Goal: Task Accomplishment & Management: Manage account settings

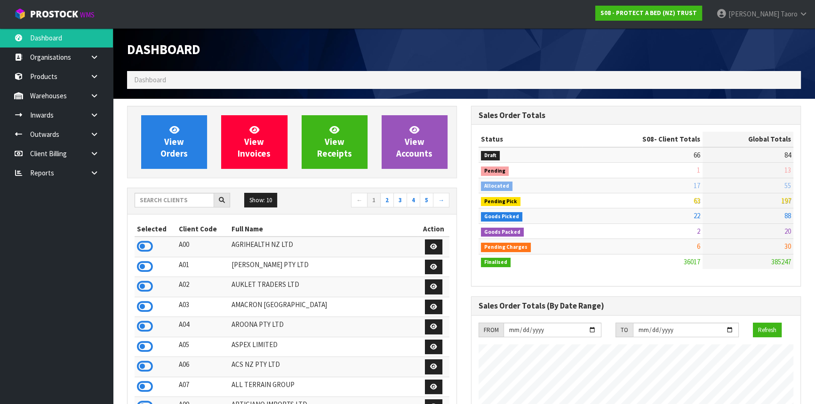
scroll to position [711, 343]
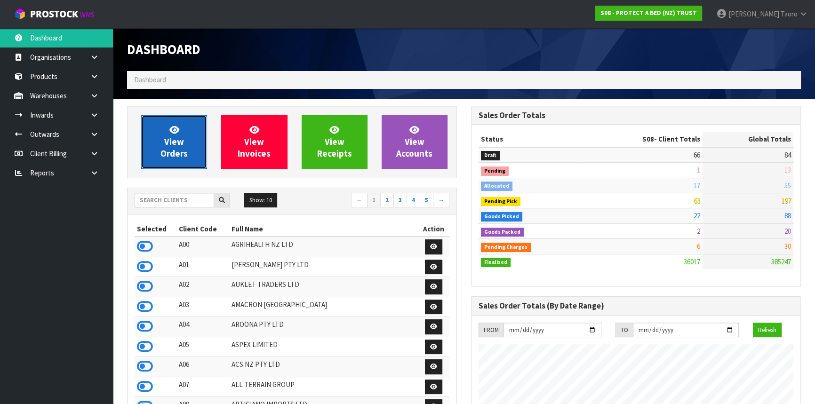
click at [198, 148] on link "View Orders" at bounding box center [174, 142] width 66 height 54
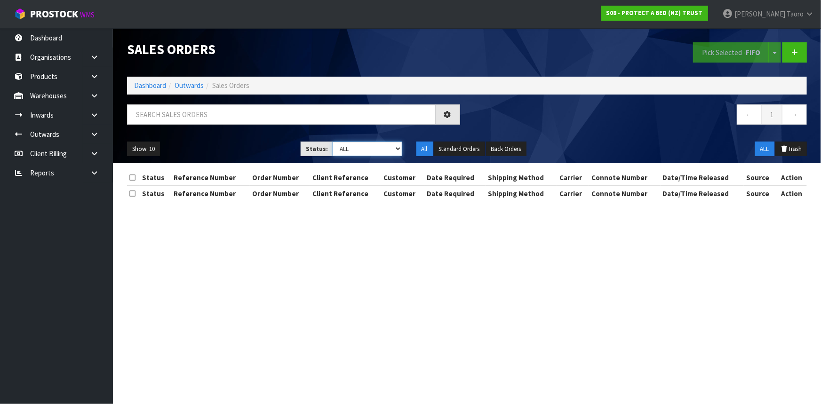
click at [339, 148] on select "Draft Pending Allocated Pending Pick Goods Picked Goods Packed Pending Charges …" at bounding box center [368, 149] width 70 height 15
click at [333, 142] on select "Draft Pending Allocated Pending Pick Goods Picked Goods Packed Pending Charges …" at bounding box center [368, 149] width 70 height 15
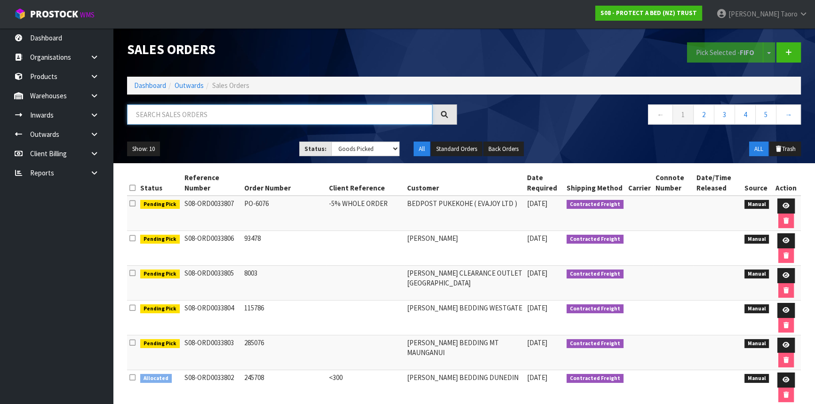
click at [204, 109] on input "text" at bounding box center [279, 114] width 305 height 20
click at [385, 153] on select "Draft Pending Allocated Pending Pick Goods Picked Goods Packed Pending Charges …" at bounding box center [365, 149] width 69 height 15
select select "string:ALL"
click at [331, 142] on select "Draft Pending Allocated Pending Pick Goods Picked Goods Packed Pending Charges …" at bounding box center [365, 149] width 69 height 15
click at [287, 113] on input "text" at bounding box center [279, 114] width 305 height 20
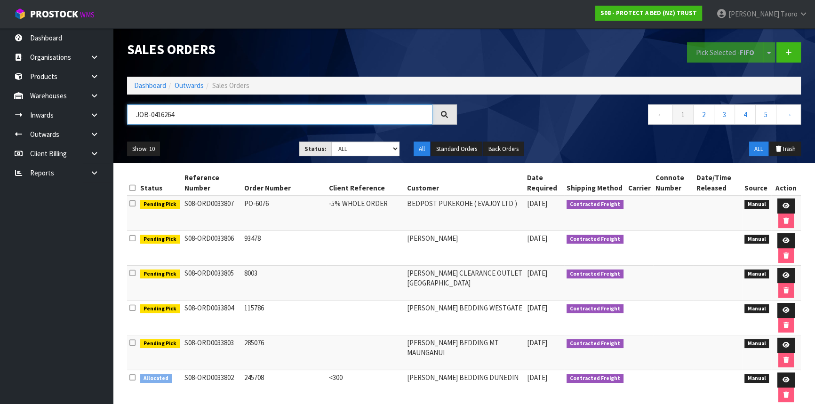
type input "JOB-0416264"
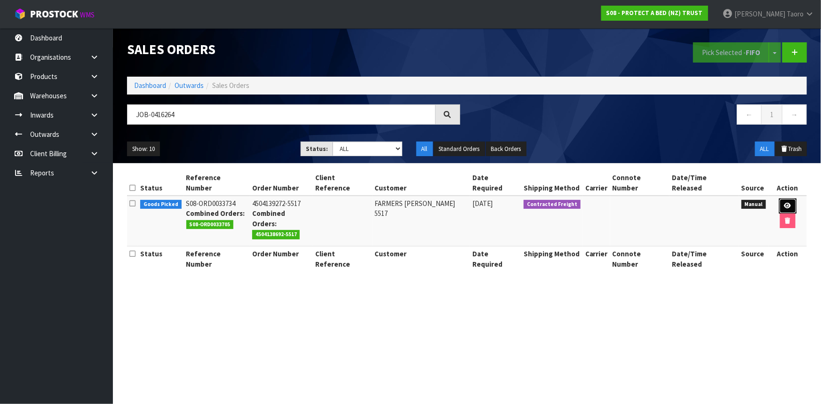
click at [784, 203] on icon at bounding box center [787, 206] width 7 height 6
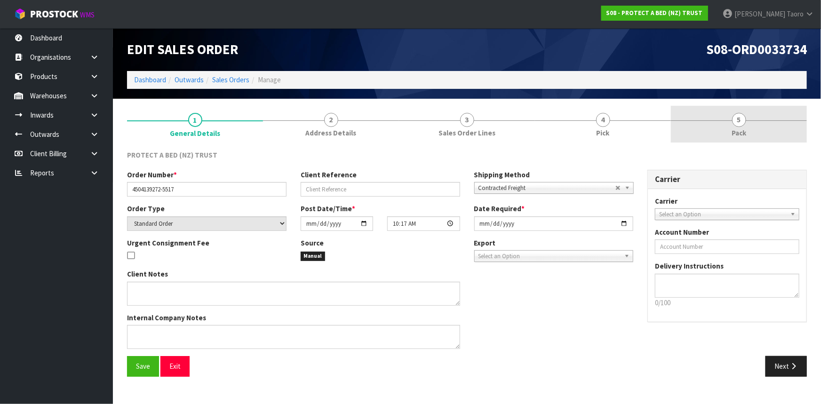
click at [749, 127] on link "5 Pack" at bounding box center [739, 124] width 136 height 37
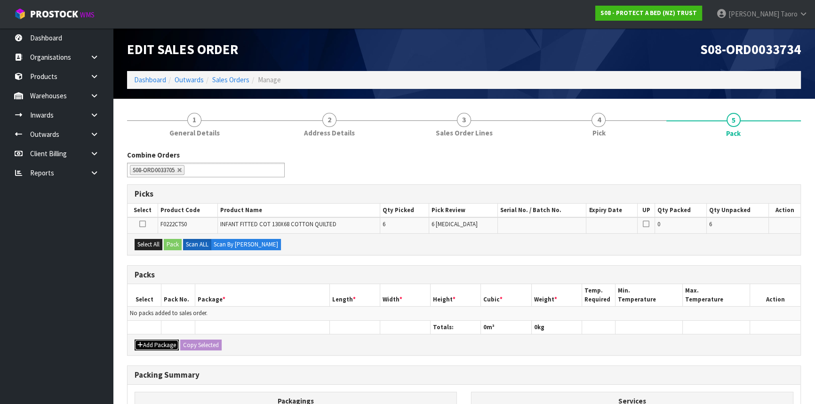
click at [160, 345] on button "Add Package" at bounding box center [157, 345] width 44 height 11
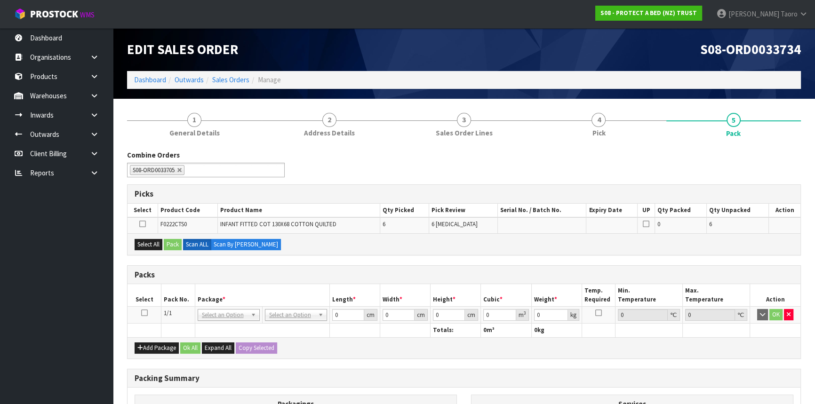
click at [146, 313] on icon at bounding box center [144, 313] width 7 height 0
click at [171, 286] on th "Pack No." at bounding box center [178, 295] width 34 height 22
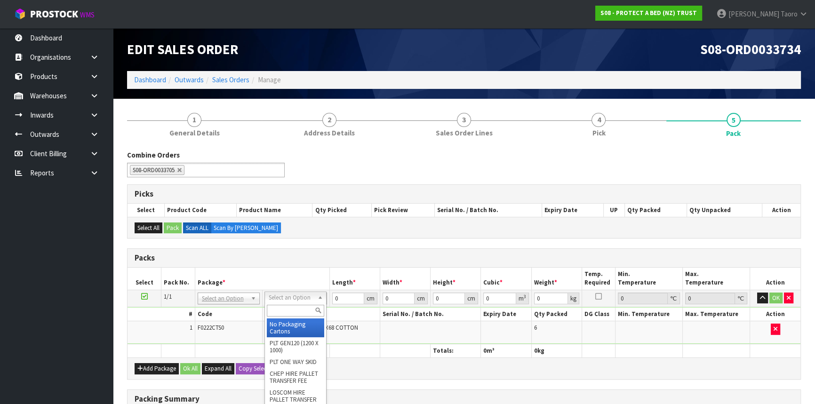
click at [298, 314] on input "text" at bounding box center [295, 311] width 57 height 12
type input "OC"
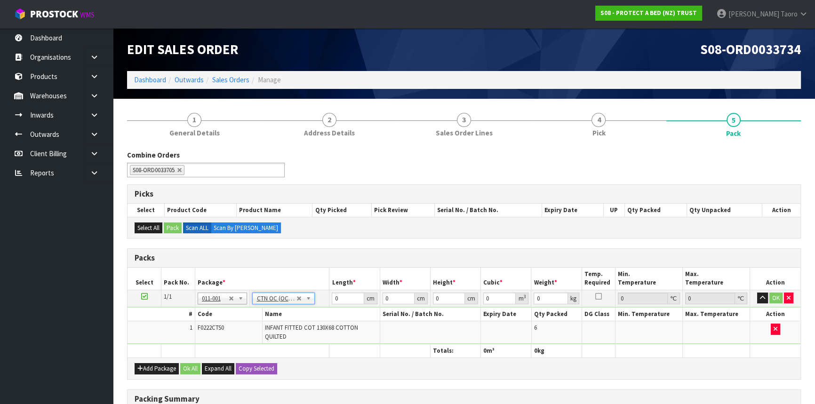
type input "2.76"
click at [338, 296] on input "0" at bounding box center [348, 299] width 32 height 12
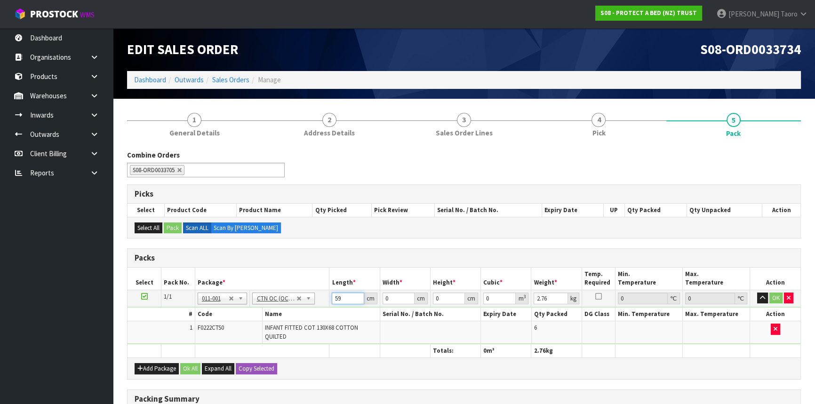
type input "59"
type input "39"
type input "3"
type input "0.006903"
type input "31"
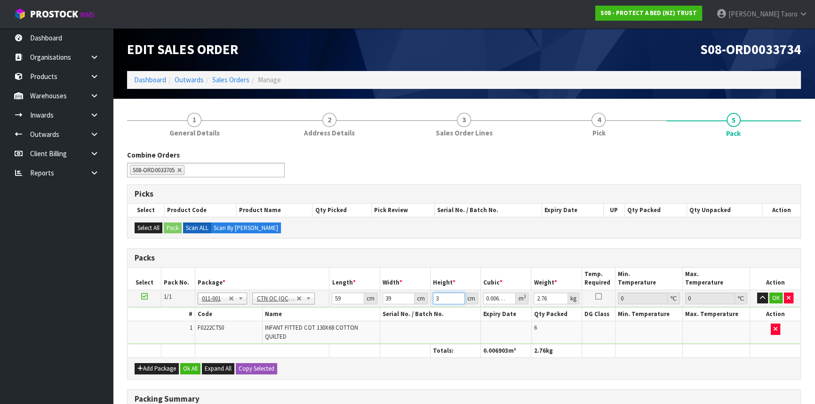
type input "0.071331"
type input "31"
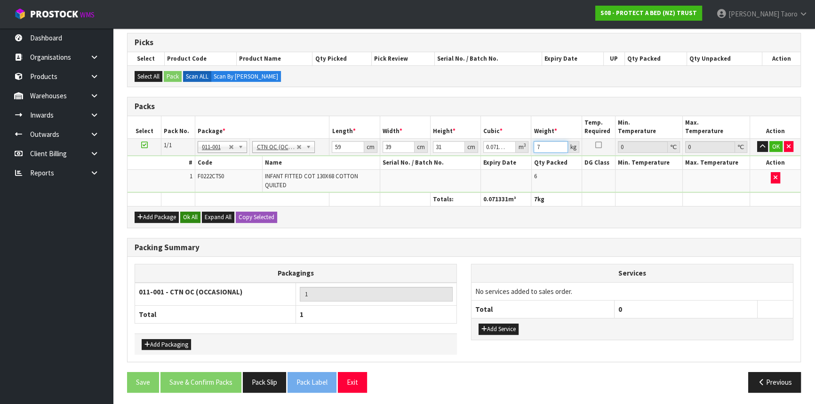
type input "7"
click at [184, 213] on button "Ok All" at bounding box center [190, 217] width 20 height 11
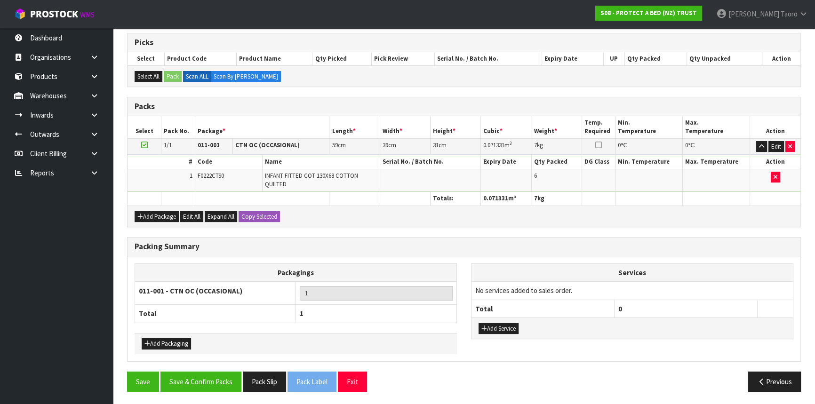
scroll to position [151, 0]
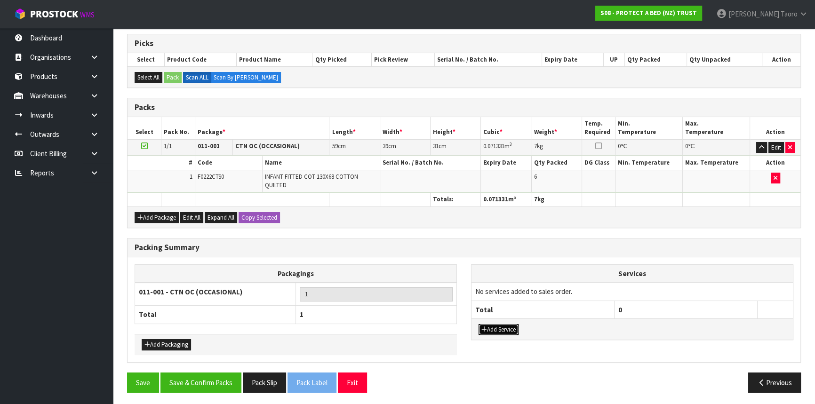
click at [511, 330] on button "Add Service" at bounding box center [498, 329] width 40 height 11
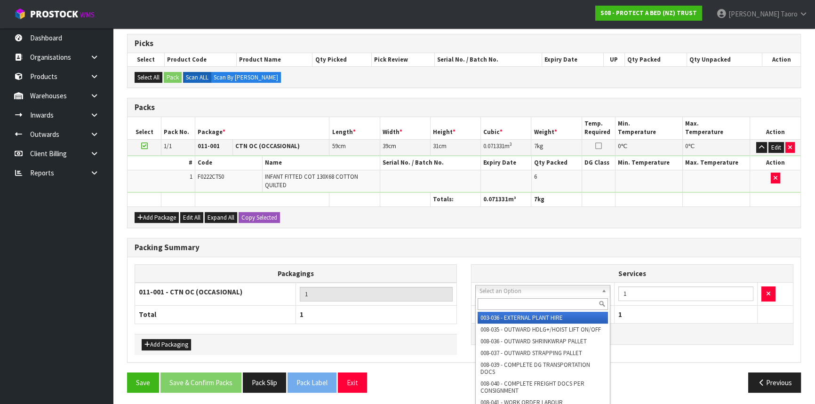
drag, startPoint x: 518, startPoint y: 301, endPoint x: 528, endPoint y: 296, distance: 10.7
click at [522, 299] on input "text" at bounding box center [542, 304] width 130 height 12
type input "129"
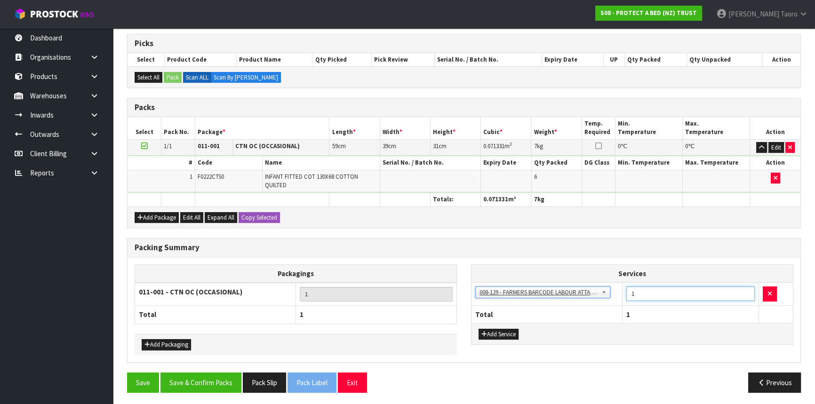
click at [662, 287] on input "1" at bounding box center [690, 293] width 128 height 15
type input "1"
type input "6"
click at [199, 382] on button "Save & Confirm Packs" at bounding box center [200, 383] width 81 height 20
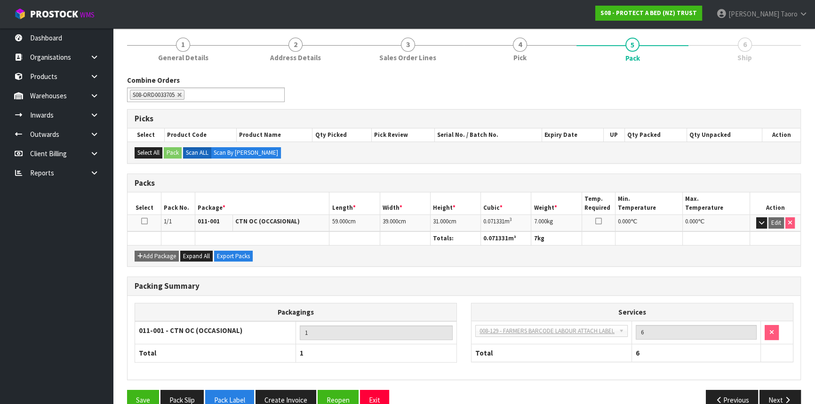
scroll to position [127, 0]
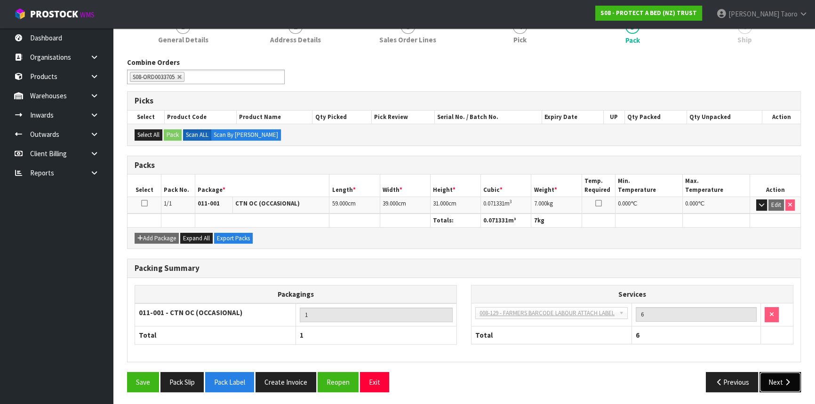
click at [771, 374] on button "Next" at bounding box center [779, 382] width 41 height 20
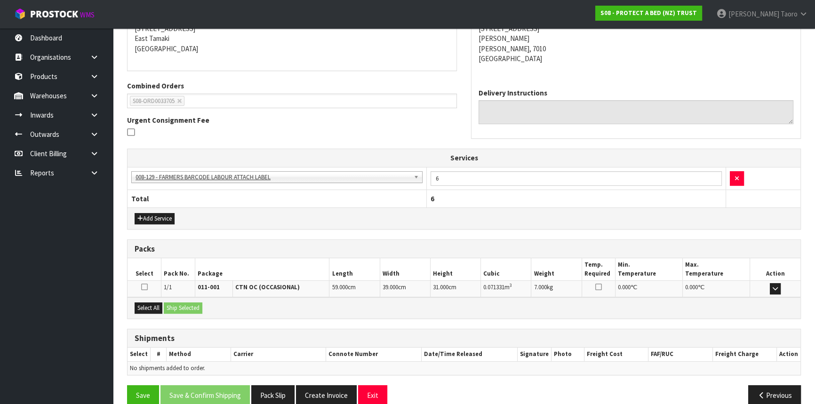
scroll to position [211, 0]
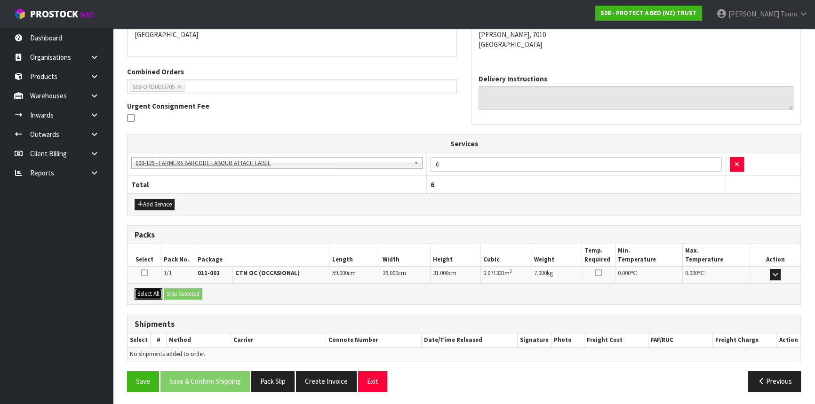
click at [150, 293] on button "Select All" at bounding box center [149, 293] width 28 height 11
click at [168, 292] on button "Ship Selected" at bounding box center [183, 293] width 39 height 11
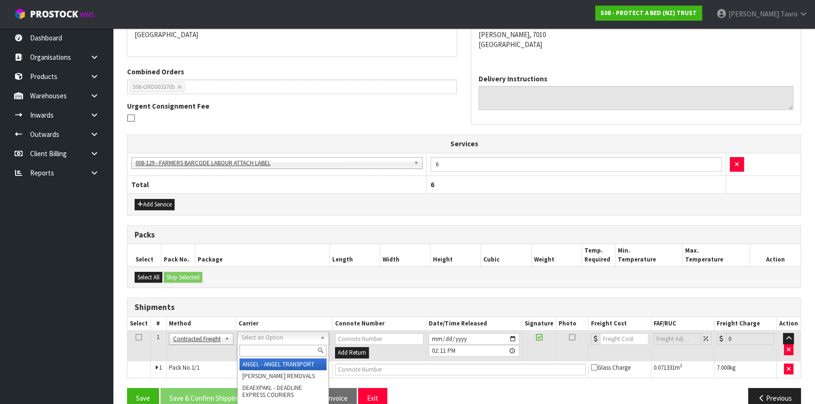
drag, startPoint x: 254, startPoint y: 337, endPoint x: 257, endPoint y: 349, distance: 12.6
click at [257, 349] on input "text" at bounding box center [282, 351] width 87 height 12
type input "NZP"
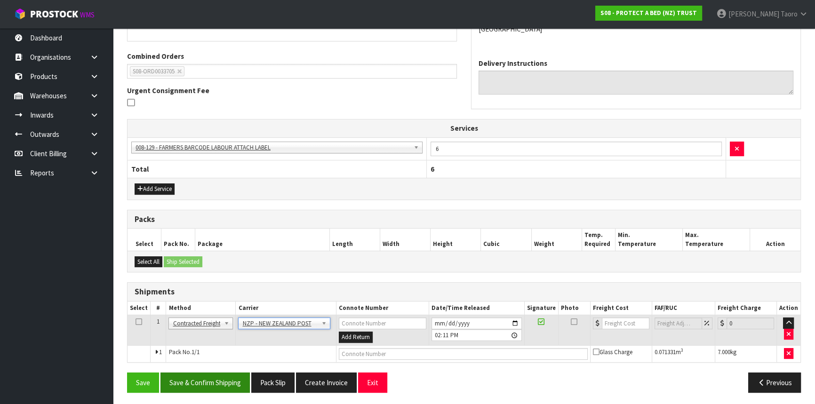
scroll to position [228, 0]
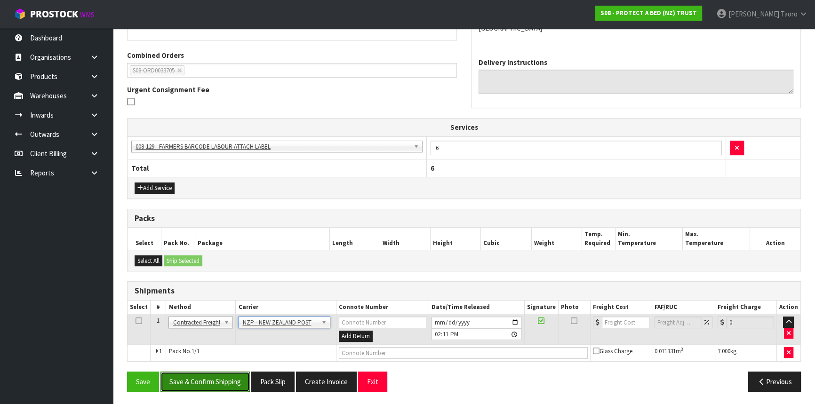
click at [226, 381] on button "Save & Confirm Shipping" at bounding box center [204, 382] width 89 height 20
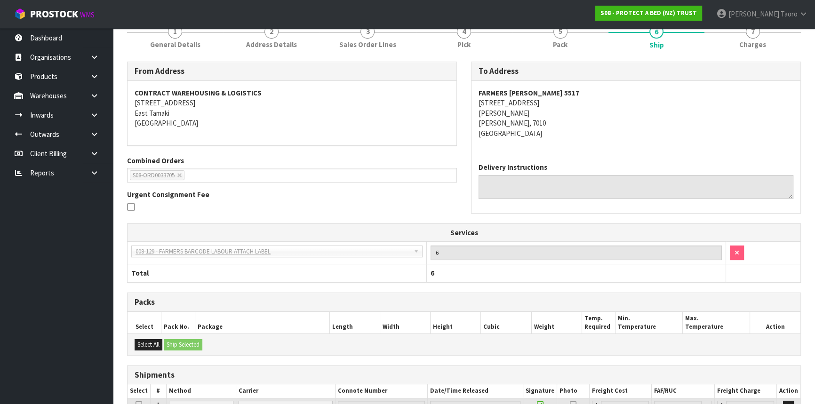
scroll to position [214, 0]
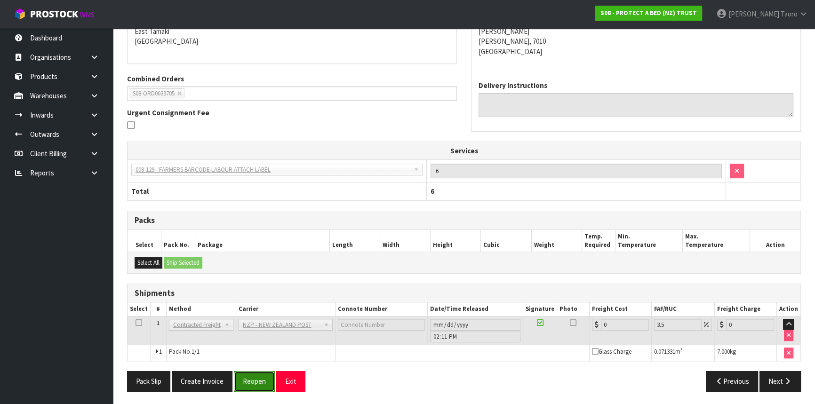
click at [254, 381] on button "Reopen" at bounding box center [254, 381] width 41 height 20
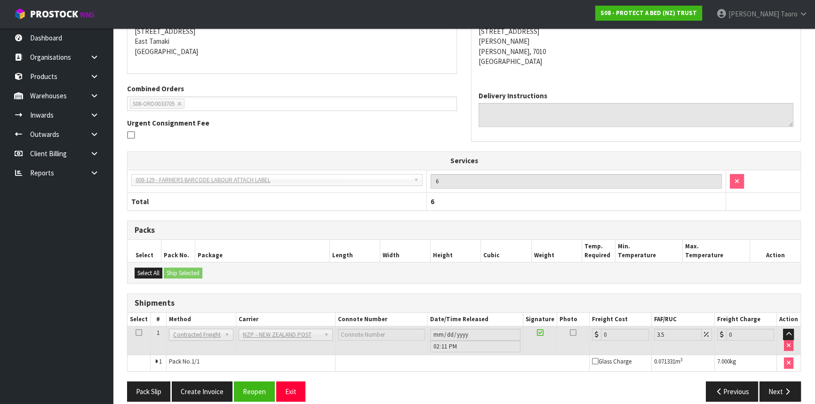
scroll to position [204, 0]
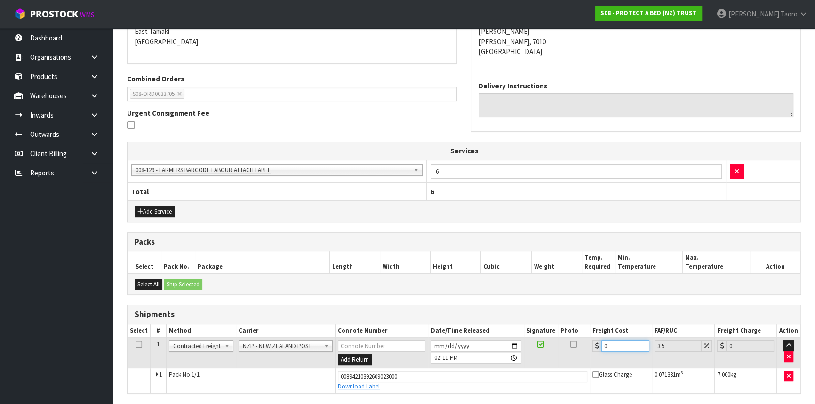
click at [613, 344] on input "0" at bounding box center [625, 346] width 48 height 12
type input "1"
type input "1.03"
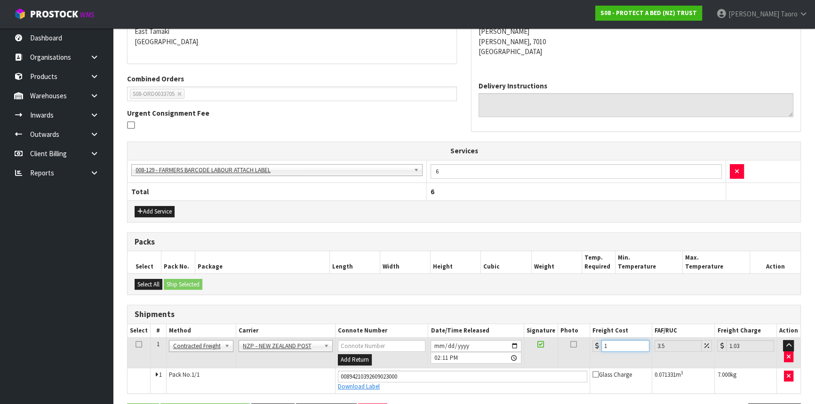
type input "19"
type input "19.66"
type input "19.4"
type input "20.08"
type input "19"
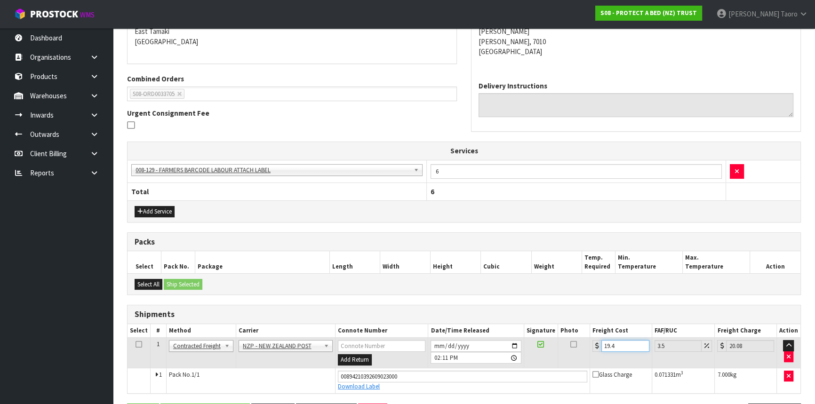
type input "19.66"
type input "19.9"
type input "20.6"
type input "19.94"
type input "20.64"
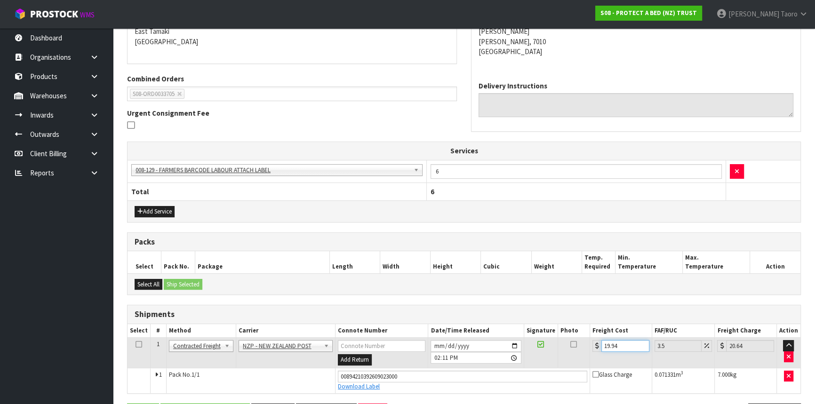
type input "19.94"
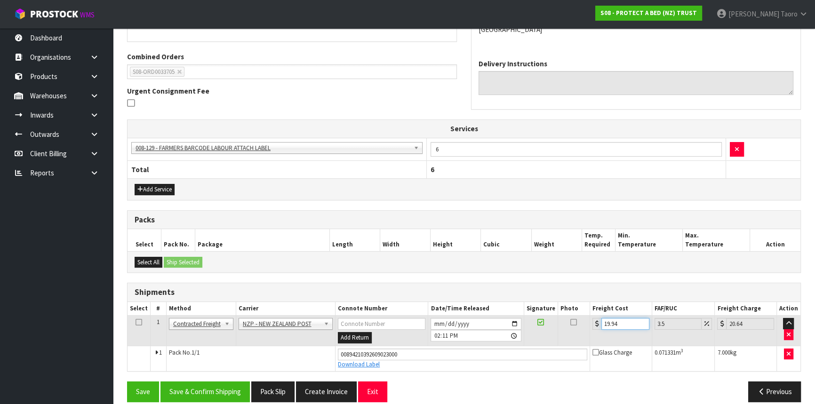
scroll to position [236, 0]
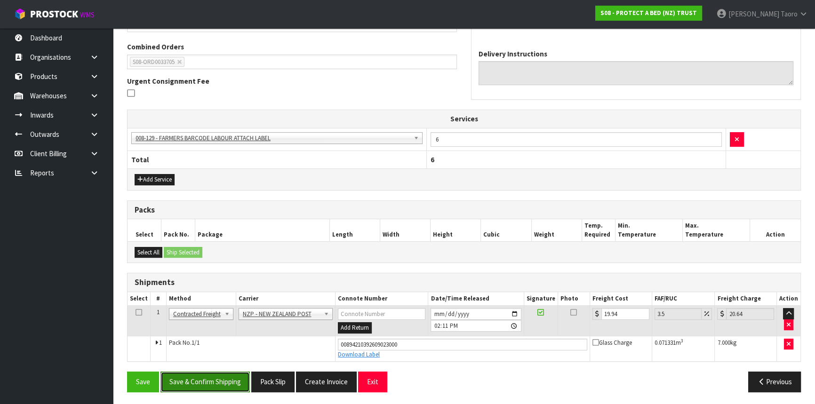
click at [233, 372] on button "Save & Confirm Shipping" at bounding box center [204, 382] width 89 height 20
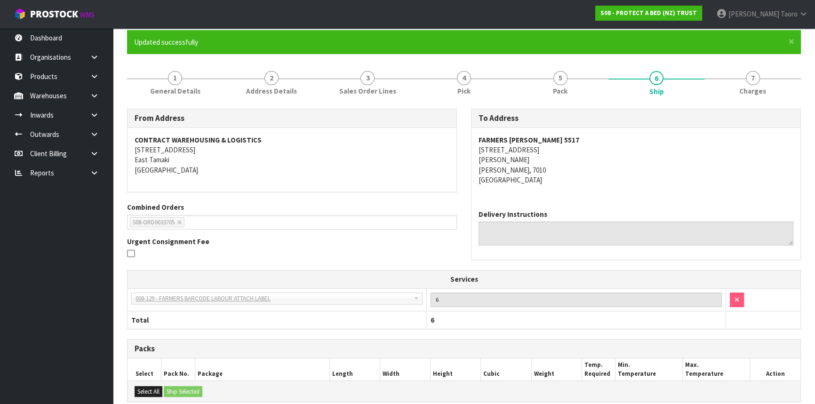
scroll to position [211, 0]
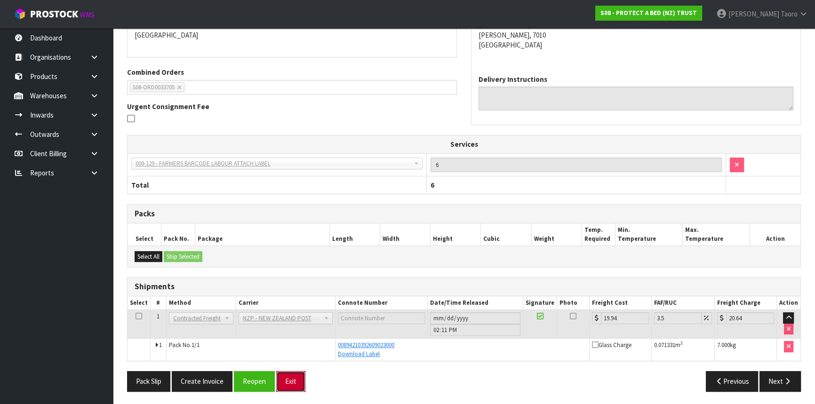
click at [299, 376] on button "Exit" at bounding box center [290, 381] width 29 height 20
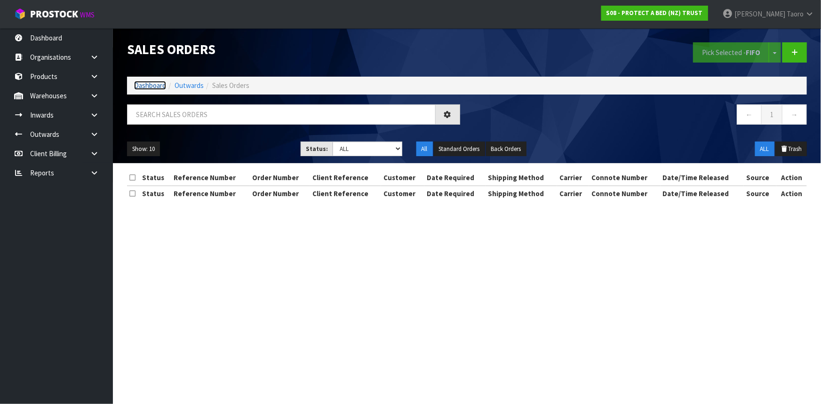
click at [152, 85] on link "Dashboard" at bounding box center [150, 85] width 32 height 9
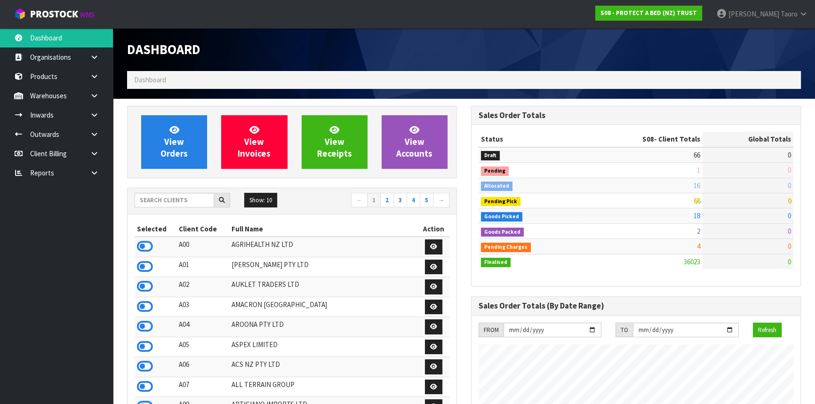
scroll to position [711, 343]
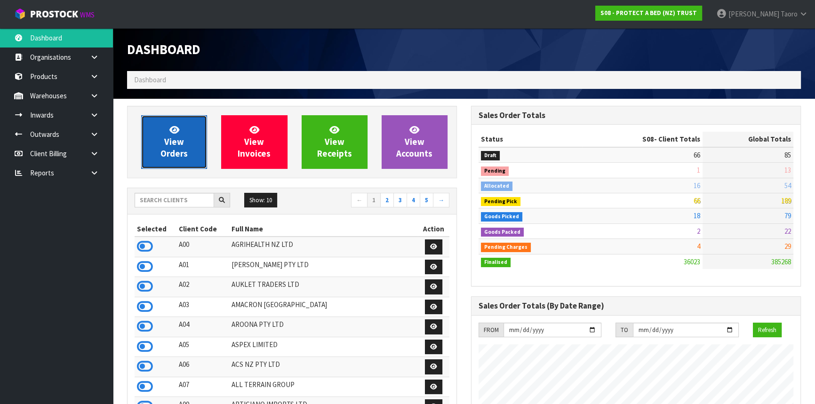
click at [171, 131] on icon at bounding box center [174, 129] width 10 height 9
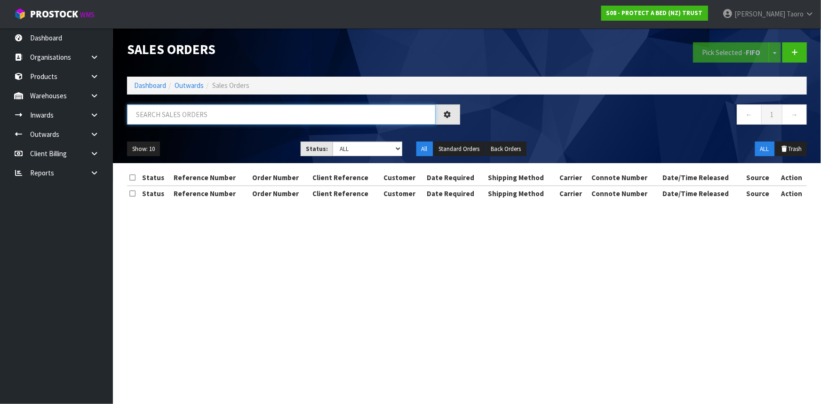
click at [178, 116] on input "text" at bounding box center [281, 114] width 309 height 20
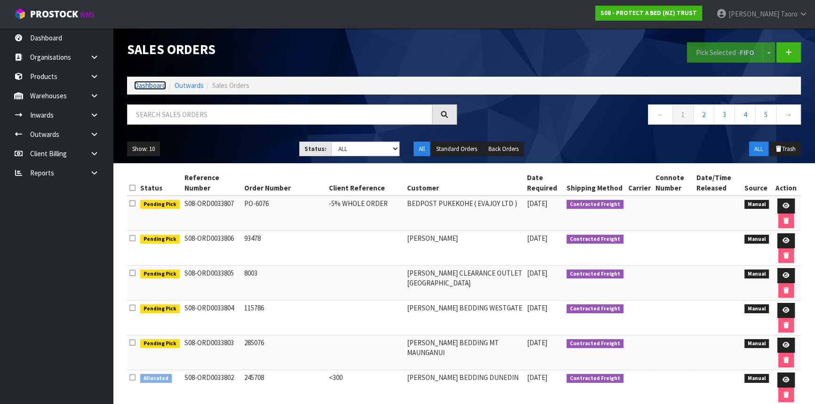
click at [153, 85] on link "Dashboard" at bounding box center [150, 85] width 32 height 9
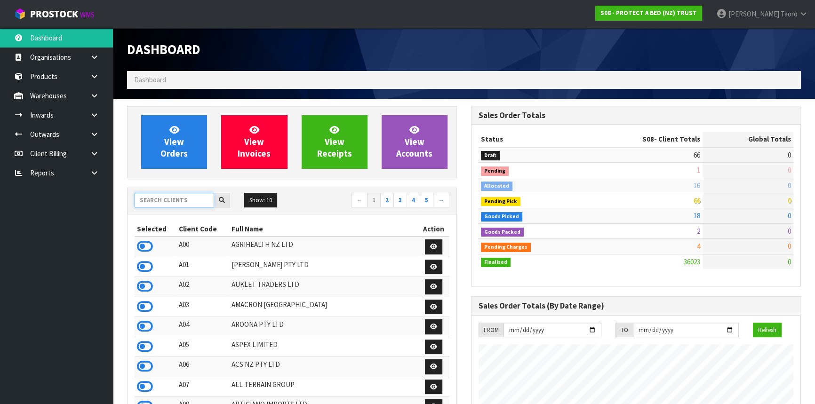
click at [192, 199] on input "text" at bounding box center [174, 200] width 79 height 15
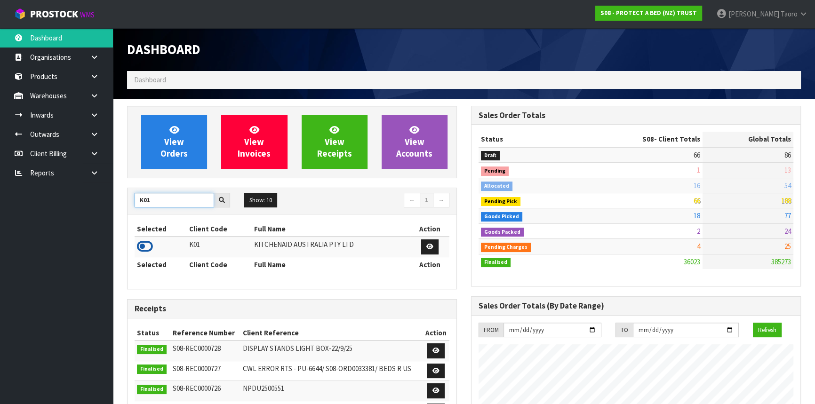
type input "K01"
click at [151, 246] on icon at bounding box center [145, 246] width 16 height 14
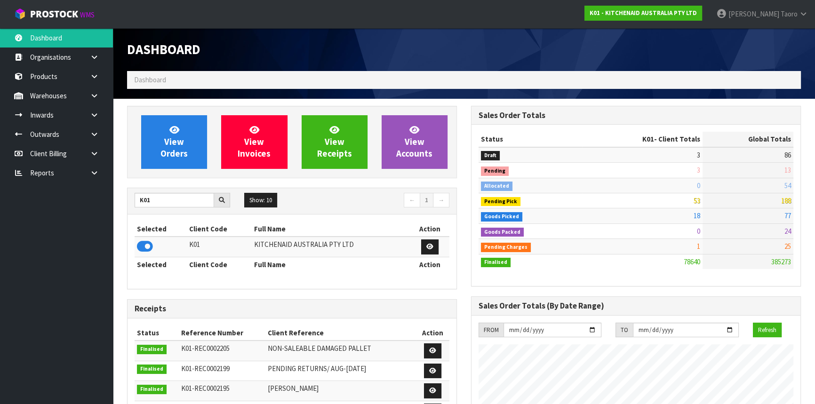
click at [340, 218] on div "Selected Client Code Full Name Action K01 KITCHENAID AUSTRALIA PTY LTD Selected…" at bounding box center [291, 251] width 329 height 74
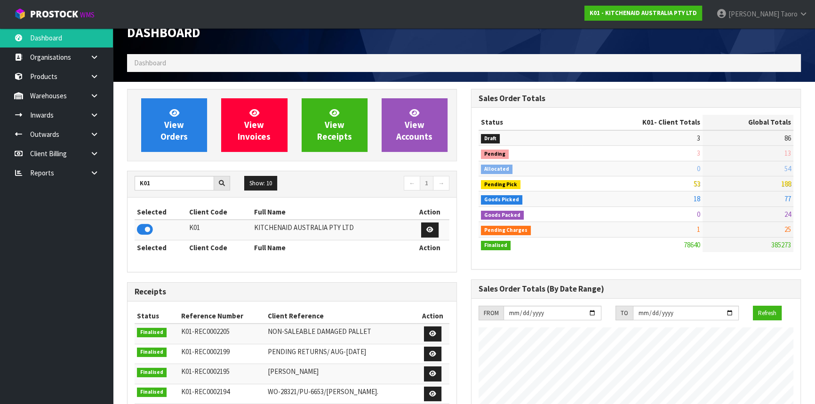
scroll to position [0, 0]
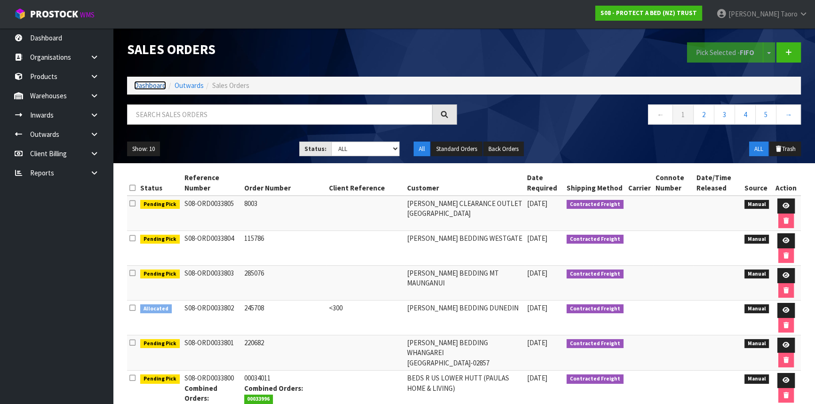
click at [158, 87] on link "Dashboard" at bounding box center [150, 85] width 32 height 9
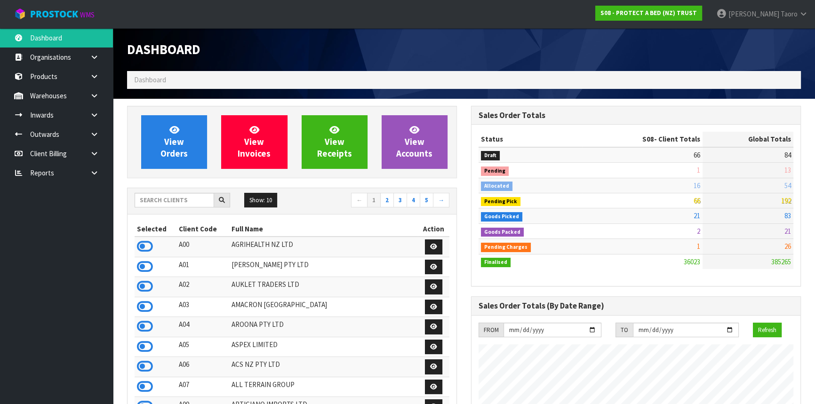
scroll to position [711, 343]
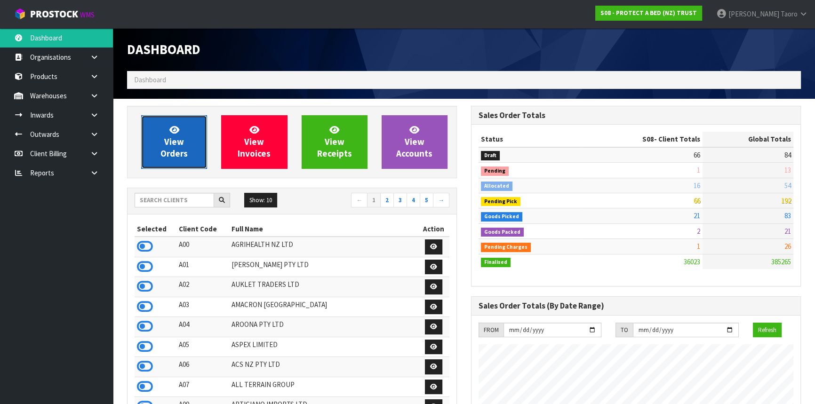
click at [196, 139] on link "View Orders" at bounding box center [174, 142] width 66 height 54
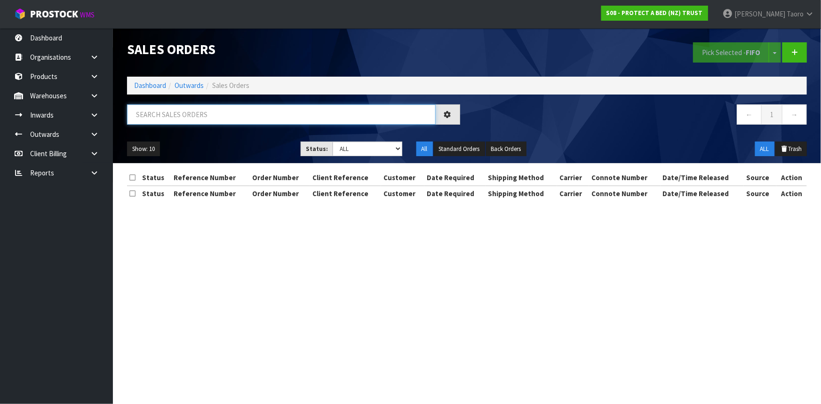
click at [212, 117] on input "text" at bounding box center [281, 114] width 309 height 20
type input "33705"
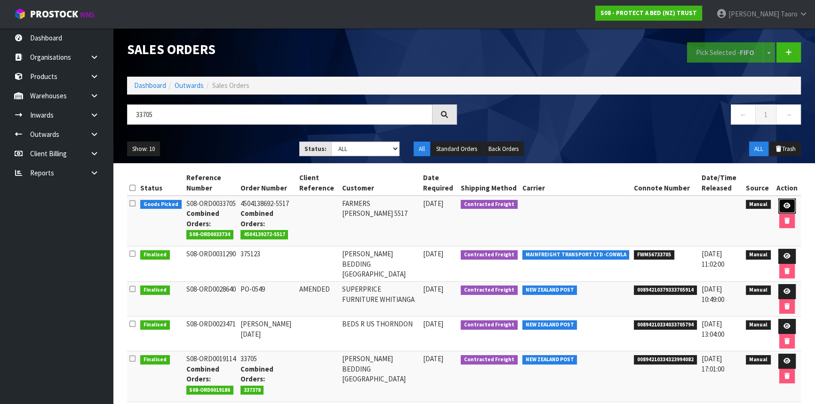
click at [783, 205] on icon at bounding box center [786, 206] width 7 height 6
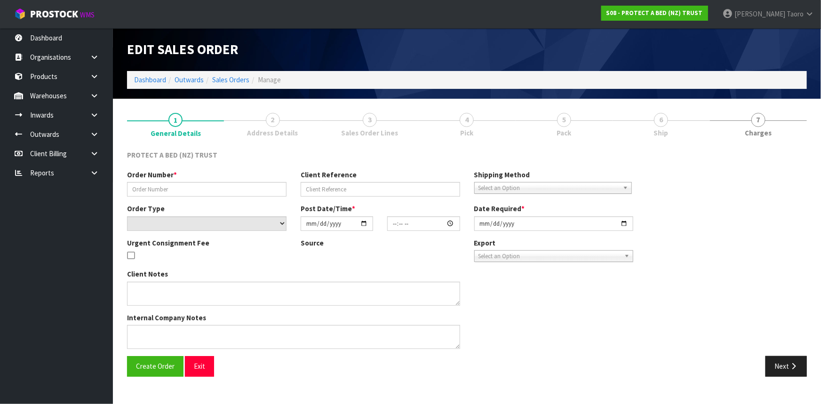
type input "4504138692-5517"
select select "number:0"
type input "[DATE]"
type input "08:51:00.000"
type input "[DATE]"
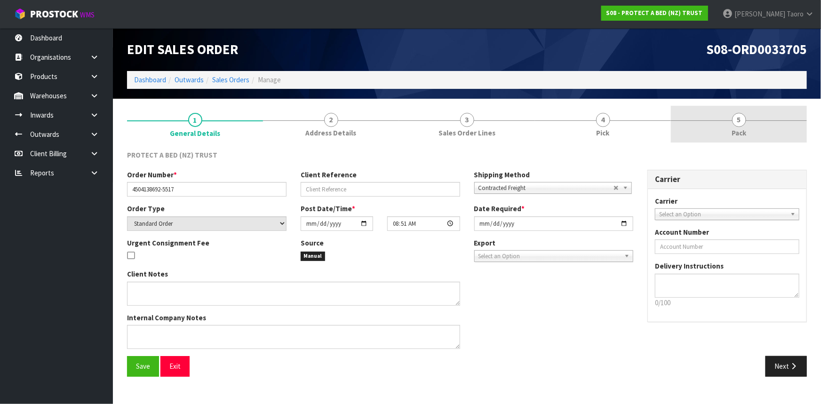
click at [761, 129] on link "5 Pack" at bounding box center [739, 124] width 136 height 37
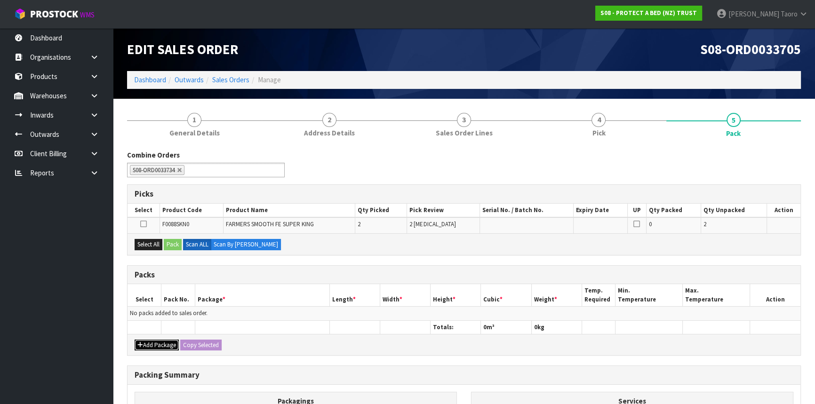
click at [147, 342] on button "Add Package" at bounding box center [157, 345] width 44 height 11
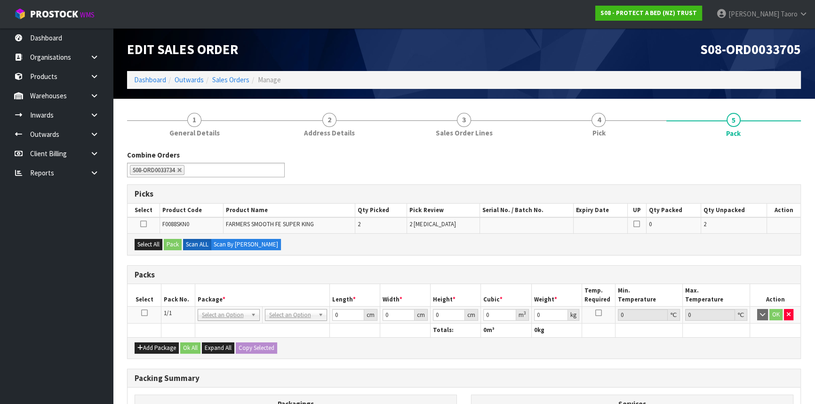
click at [144, 313] on icon at bounding box center [144, 313] width 7 height 0
click at [153, 298] on th "Select" at bounding box center [144, 295] width 34 height 22
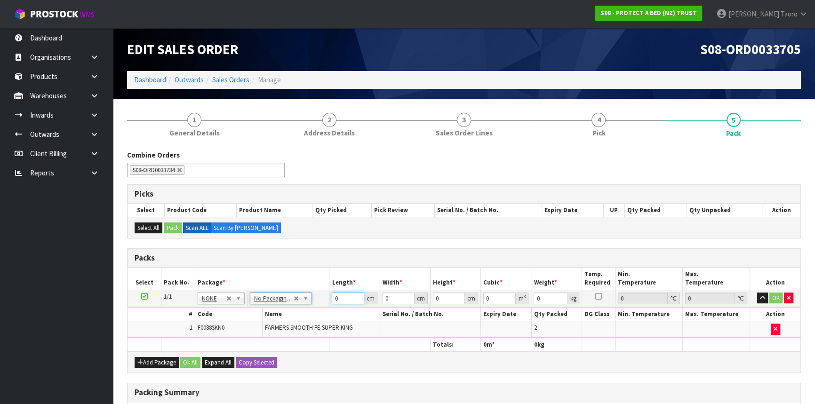
click at [339, 300] on input "0" at bounding box center [348, 299] width 32 height 12
type input "59"
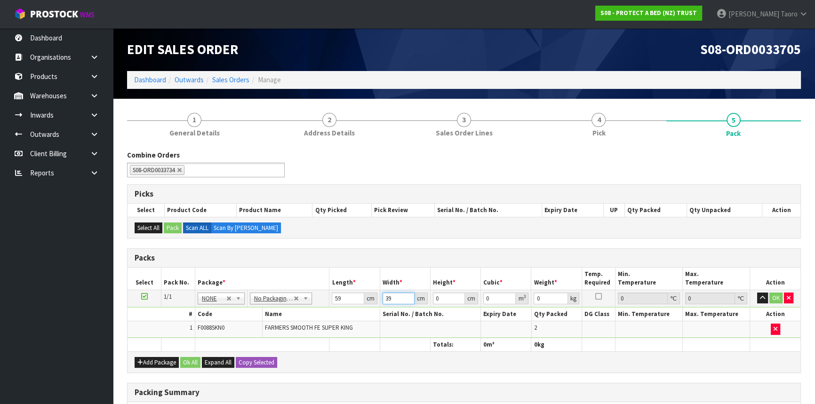
type input "39"
type input "3"
type input "0.006903"
type input "31"
type input "0.071331"
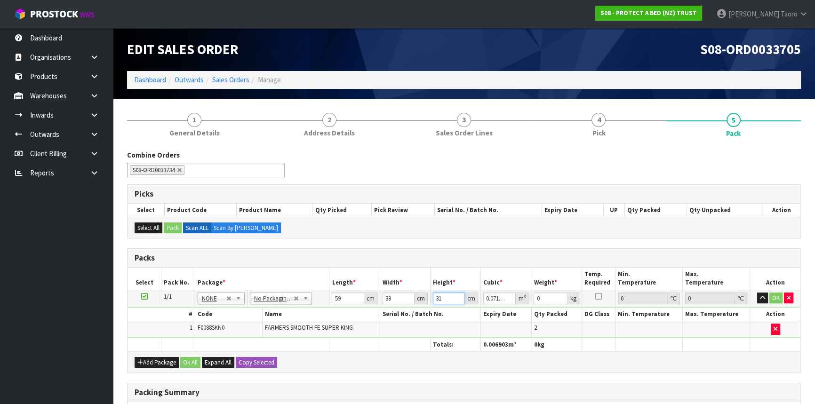
type input "31"
type input "7"
click at [194, 363] on button "Ok All" at bounding box center [190, 362] width 20 height 11
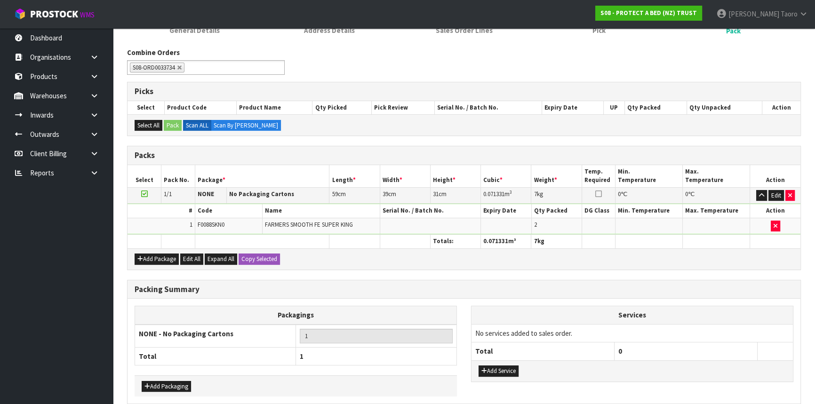
scroll to position [144, 0]
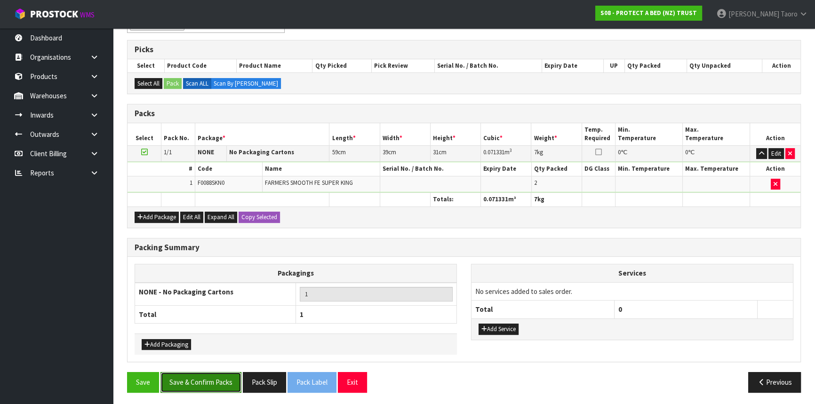
click at [199, 382] on button "Save & Confirm Packs" at bounding box center [200, 382] width 81 height 20
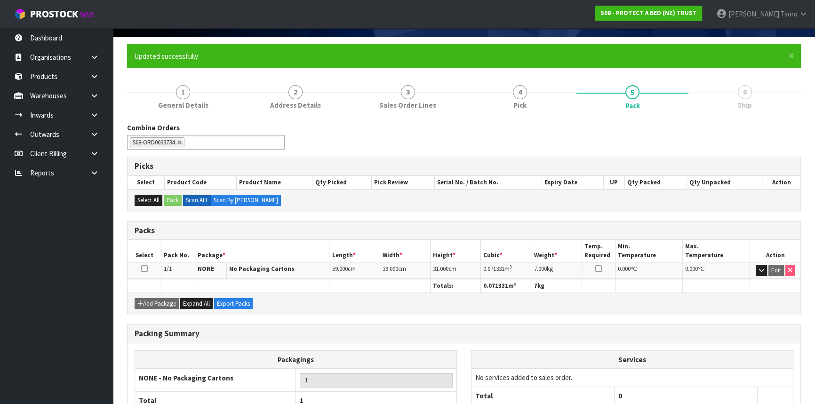
scroll to position [127, 0]
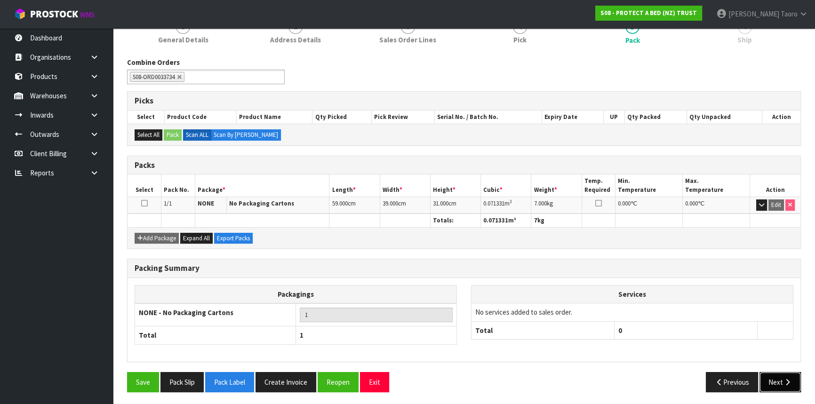
click at [768, 381] on button "Next" at bounding box center [779, 382] width 41 height 20
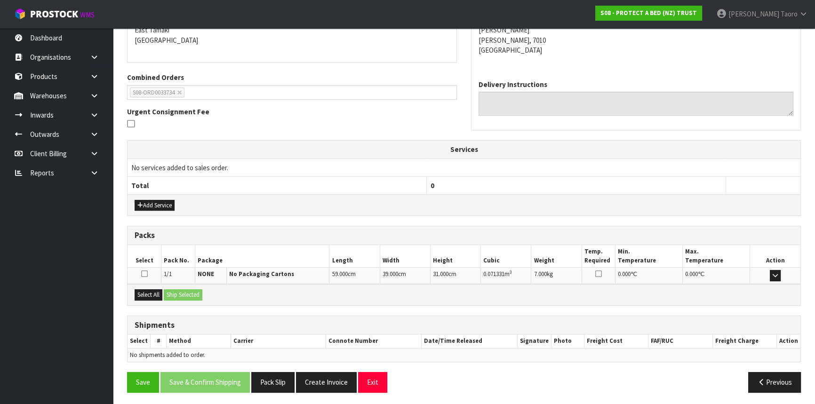
scroll to position [206, 0]
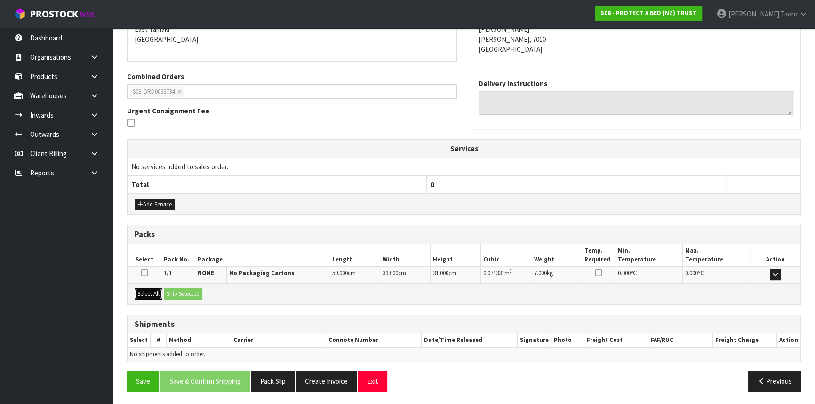
click at [145, 288] on button "Select All" at bounding box center [149, 293] width 28 height 11
drag, startPoint x: 173, startPoint y: 291, endPoint x: 218, endPoint y: 322, distance: 54.5
click at [173, 291] on button "Ship Selected" at bounding box center [183, 293] width 39 height 11
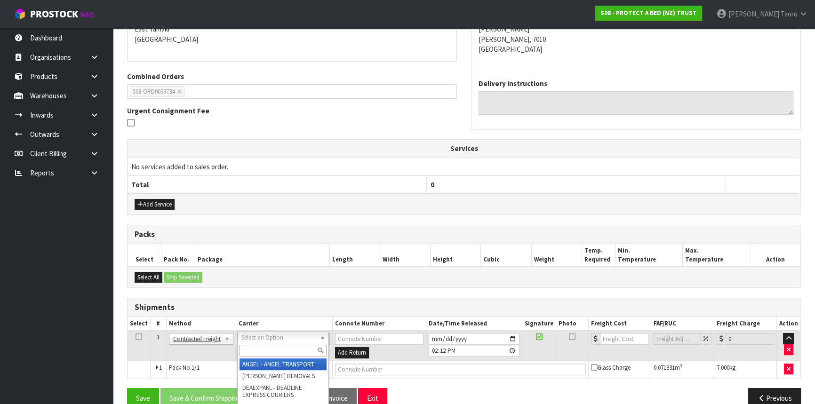
click at [299, 346] on input "text" at bounding box center [282, 351] width 87 height 12
type input "NZP"
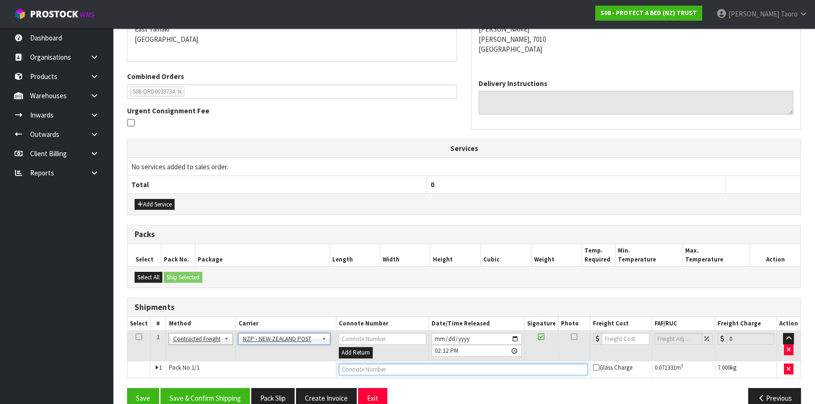
click at [412, 368] on input "text" at bounding box center [463, 370] width 249 height 12
type input "00894210392609023000"
click at [127, 388] on button "Save" at bounding box center [143, 398] width 32 height 20
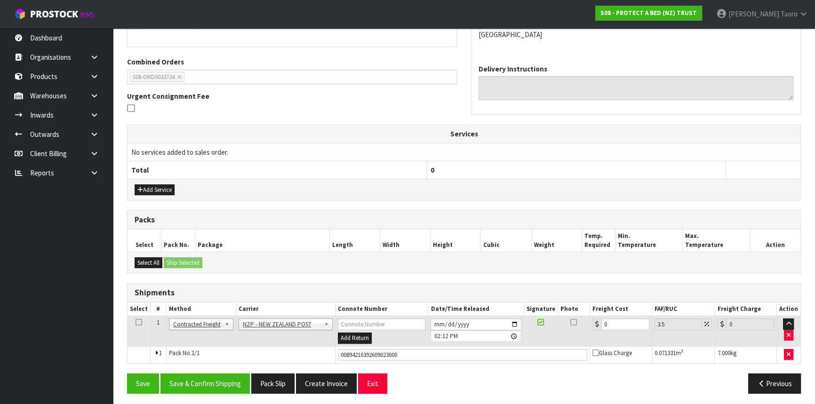
scroll to position [223, 0]
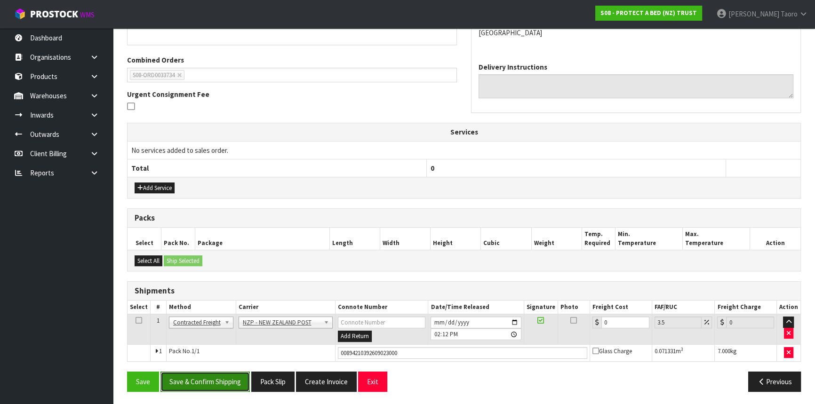
click at [228, 378] on button "Save & Confirm Shipping" at bounding box center [204, 382] width 89 height 20
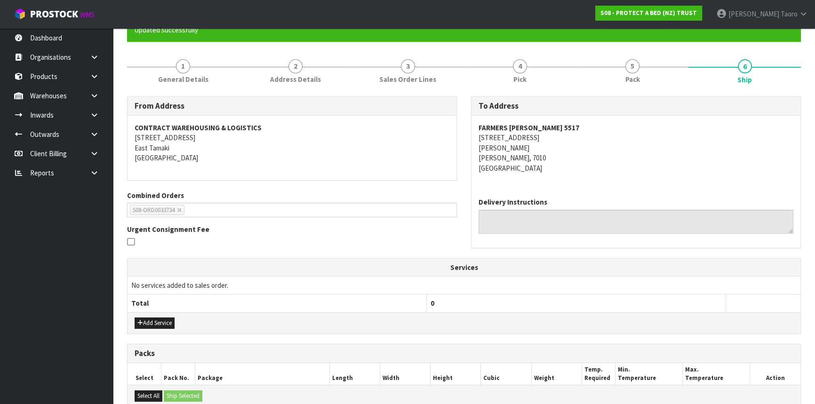
scroll to position [210, 0]
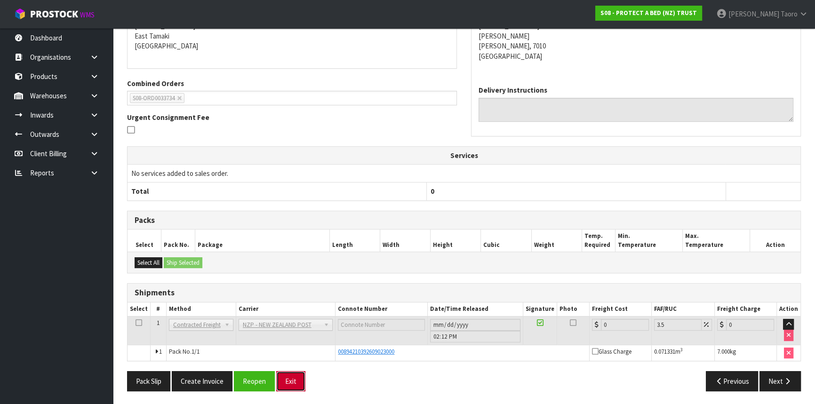
click at [291, 379] on button "Exit" at bounding box center [290, 381] width 29 height 20
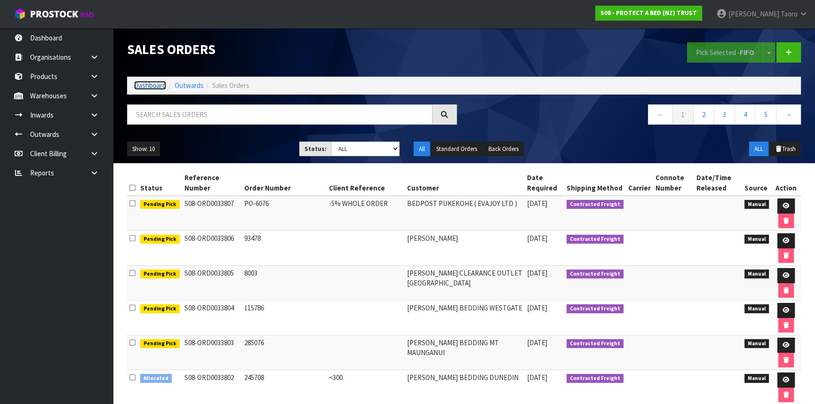
click at [142, 83] on link "Dashboard" at bounding box center [150, 85] width 32 height 9
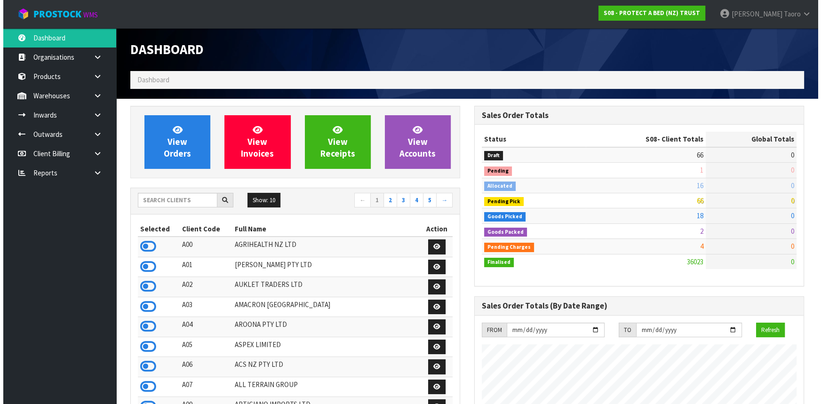
scroll to position [711, 343]
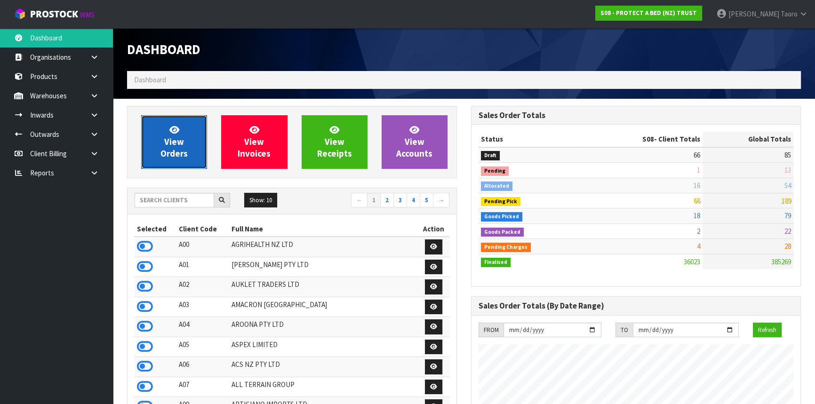
drag, startPoint x: 192, startPoint y: 150, endPoint x: 186, endPoint y: 147, distance: 6.1
click at [192, 150] on link "View Orders" at bounding box center [174, 142] width 66 height 54
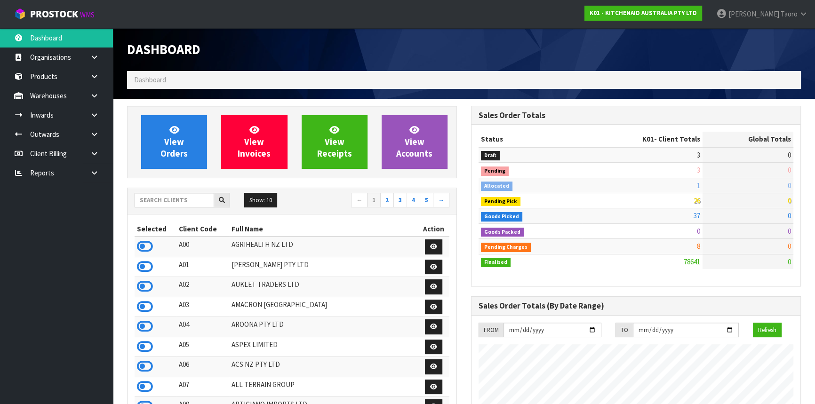
scroll to position [711, 343]
